Goal: Task Accomplishment & Management: Use online tool/utility

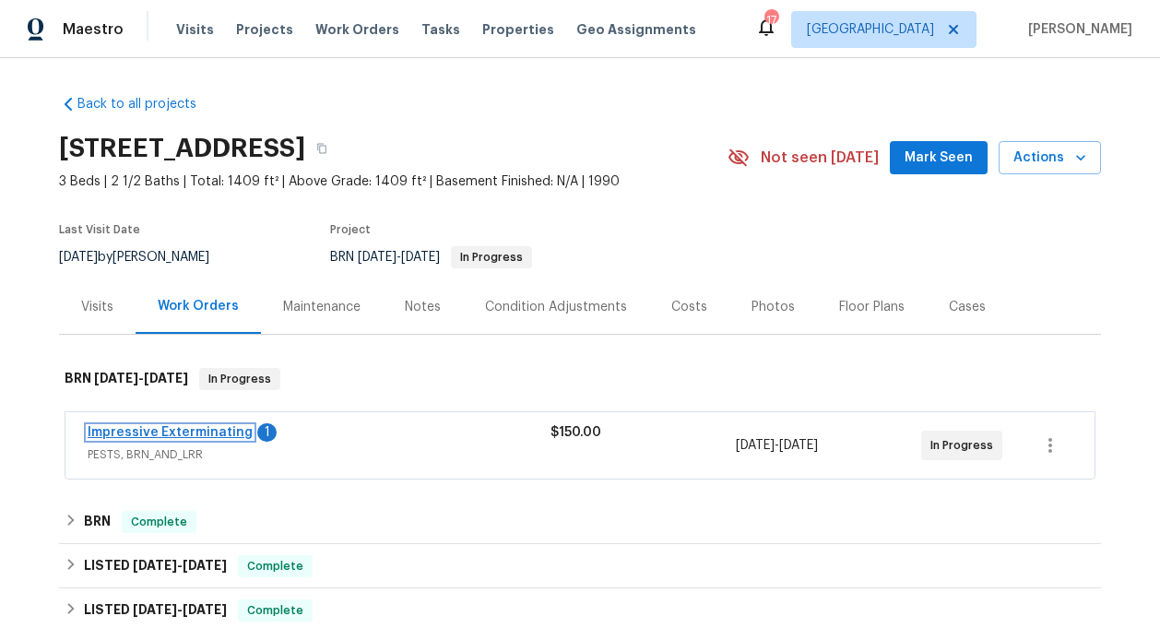
click at [189, 432] on link "Impressive Exterminating" at bounding box center [170, 432] width 165 height 13
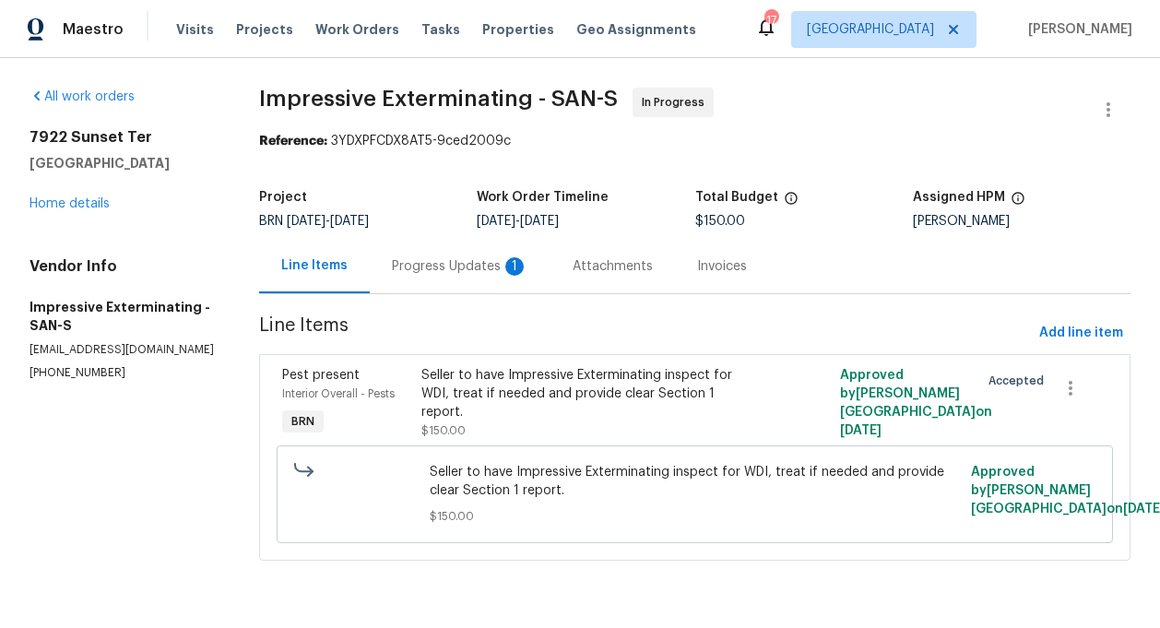
click at [496, 260] on div "Progress Updates 1" at bounding box center [460, 266] width 136 height 18
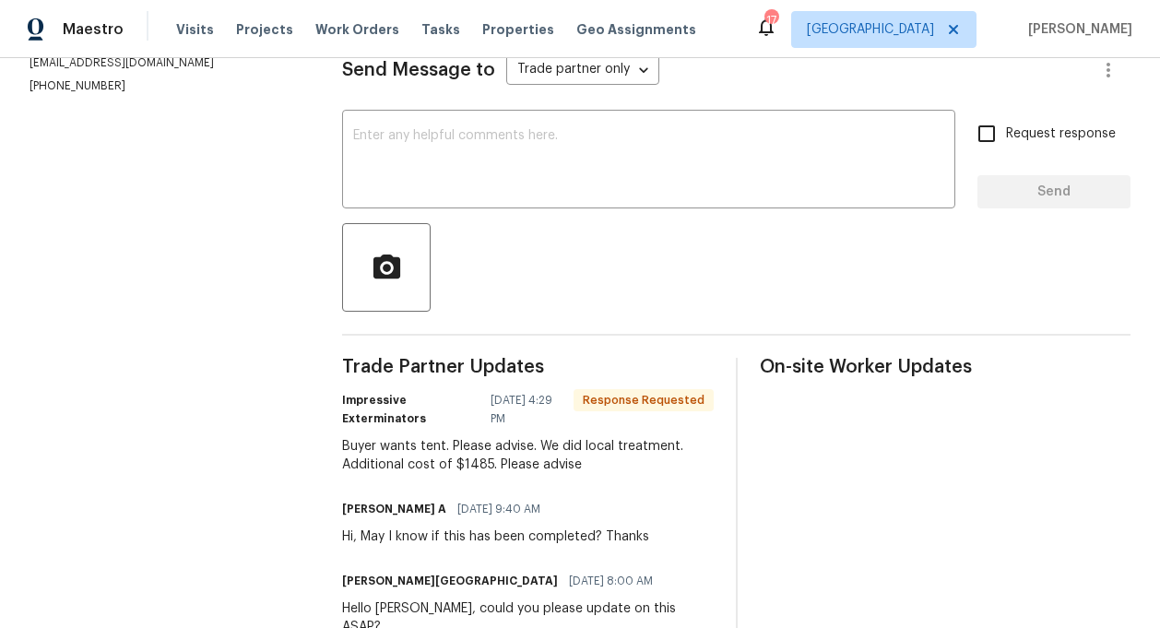
scroll to position [311, 0]
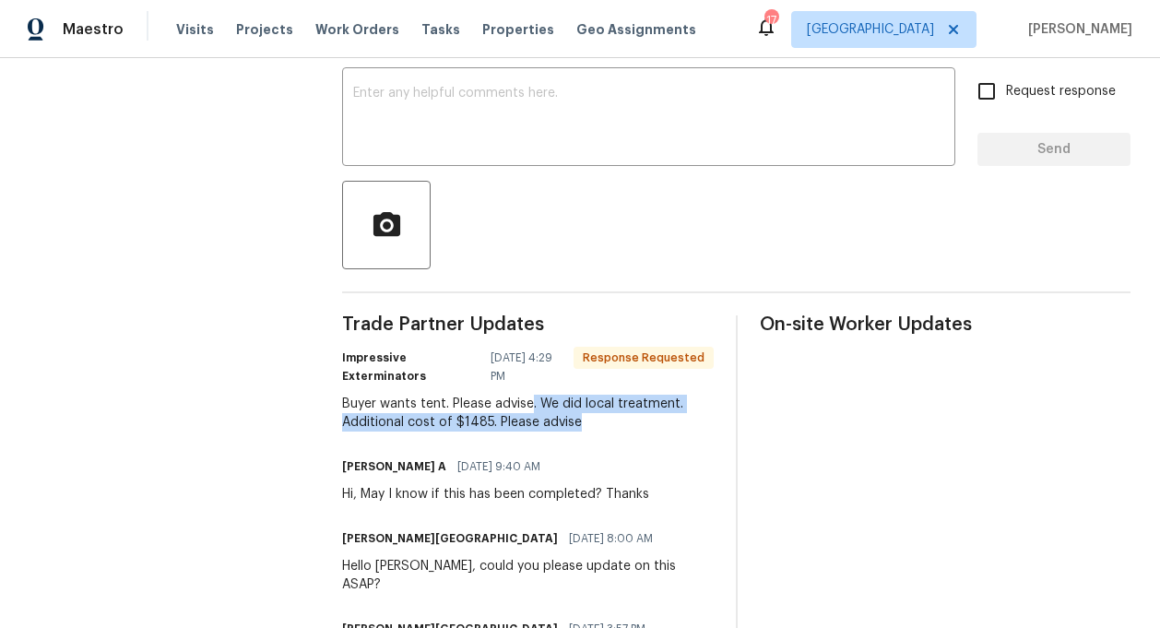
drag, startPoint x: 537, startPoint y: 406, endPoint x: 574, endPoint y: 417, distance: 38.5
click at [574, 420] on div "Buyer wants tent. Please advise. We did local treatment. Additional cost of $14…" at bounding box center [527, 413] width 371 height 37
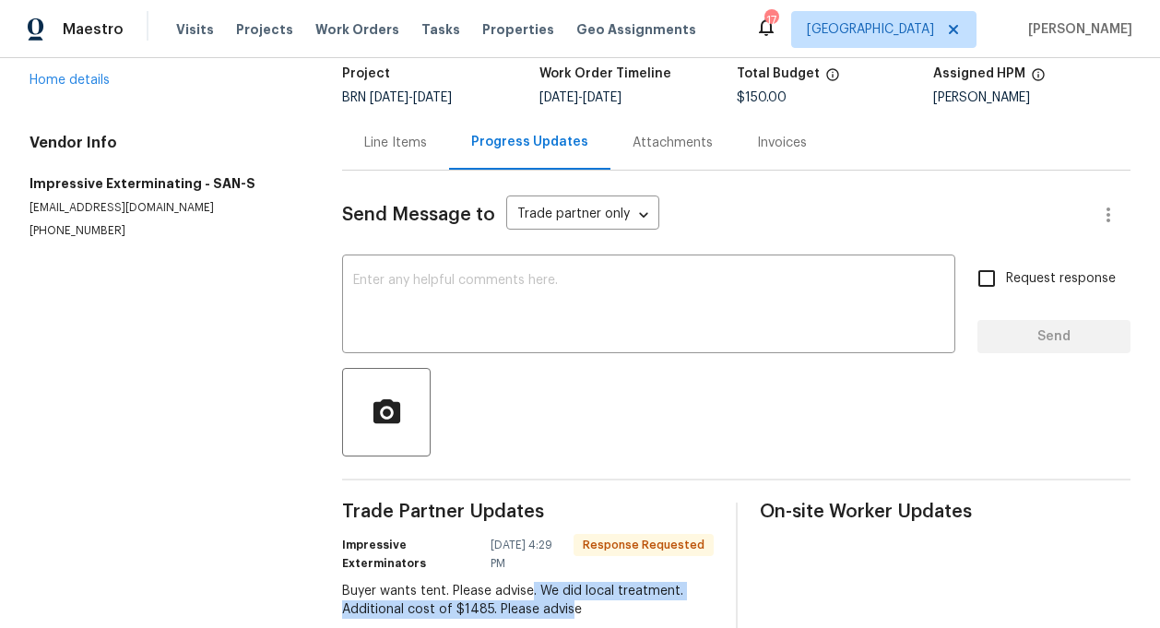
scroll to position [97, 0]
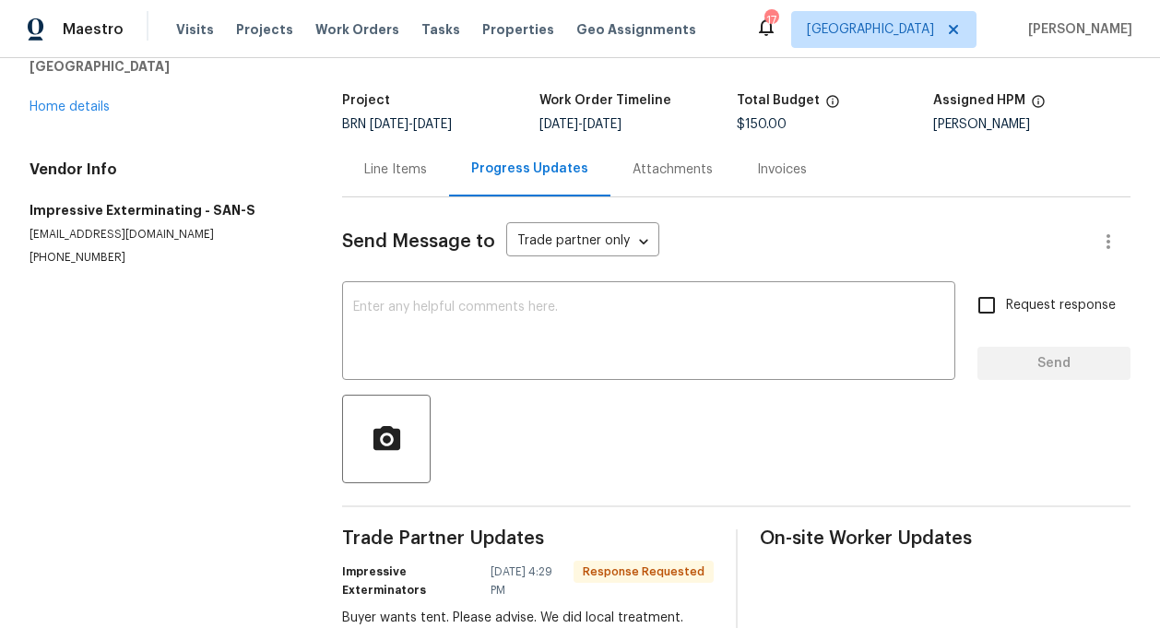
click at [668, 160] on div "Attachments" at bounding box center [673, 169] width 80 height 18
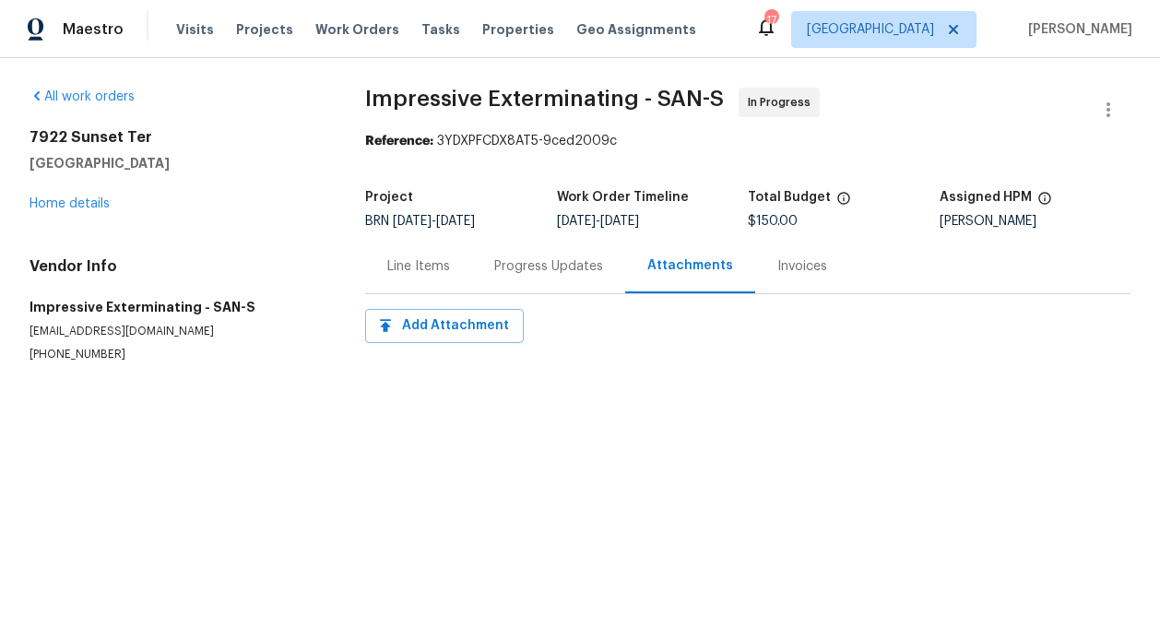
click at [777, 266] on div "Invoices" at bounding box center [802, 266] width 50 height 18
